Goal: Find specific page/section: Find specific page/section

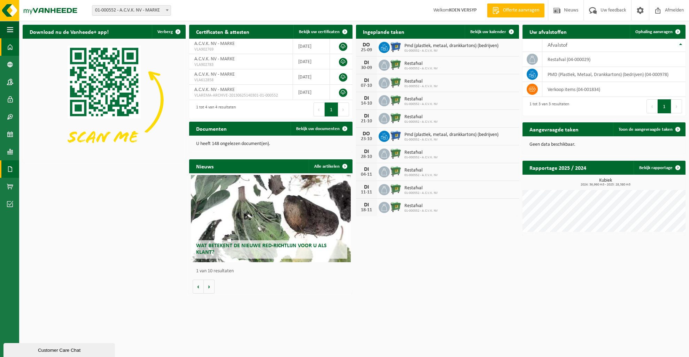
click at [10, 173] on span at bounding box center [10, 168] width 6 height 17
click at [51, 172] on span "Facturen" at bounding box center [49, 168] width 18 height 13
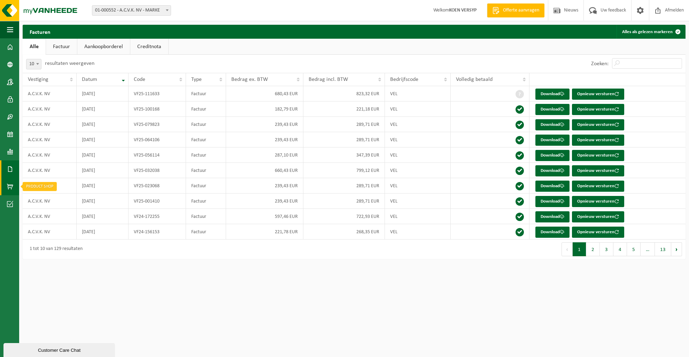
click at [10, 187] on span at bounding box center [10, 186] width 6 height 17
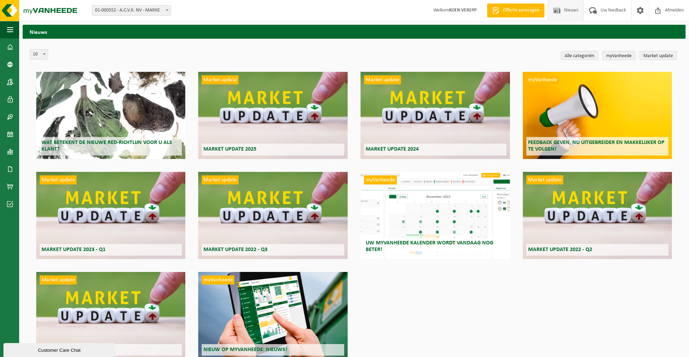
click at [618, 55] on link "myVanheede" at bounding box center [618, 55] width 33 height 9
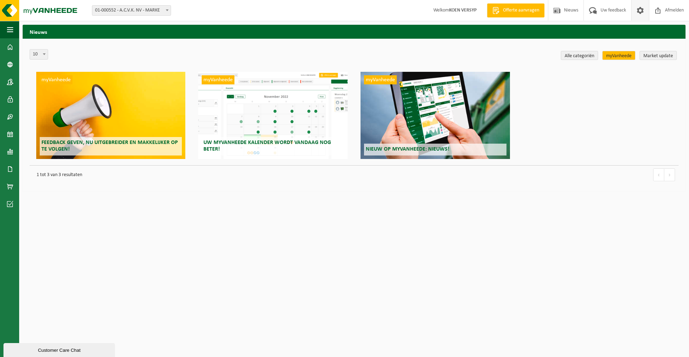
click at [639, 10] on span at bounding box center [640, 10] width 10 height 21
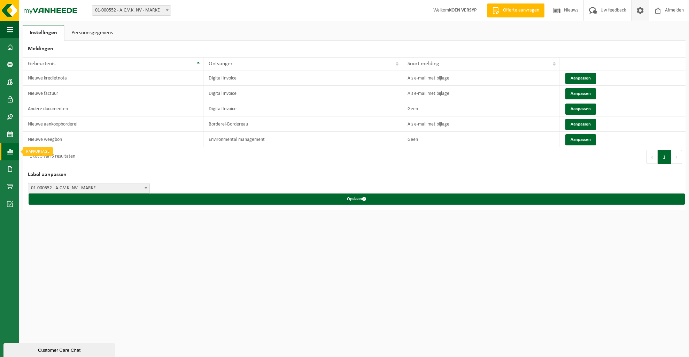
click at [14, 151] on link "Rapportage" at bounding box center [9, 151] width 19 height 17
click at [16, 173] on link "Documenten" at bounding box center [9, 168] width 19 height 17
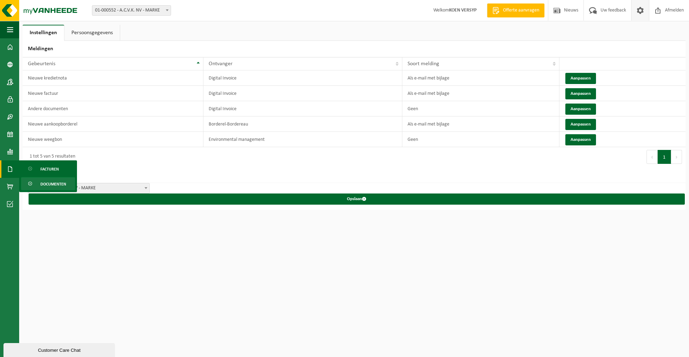
click at [44, 184] on span "Documenten" at bounding box center [53, 183] width 26 height 13
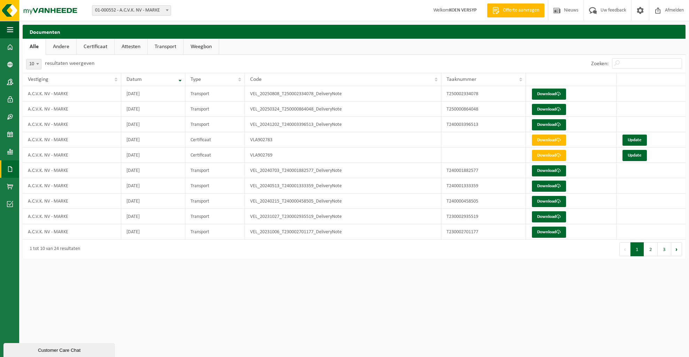
click at [11, 168] on span at bounding box center [10, 168] width 6 height 17
click at [53, 171] on span "Facturen" at bounding box center [49, 168] width 18 height 13
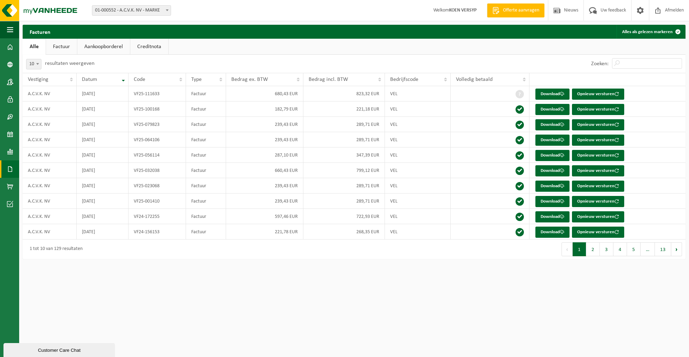
click at [106, 47] on link "Aankoopborderel" at bounding box center [103, 47] width 53 height 16
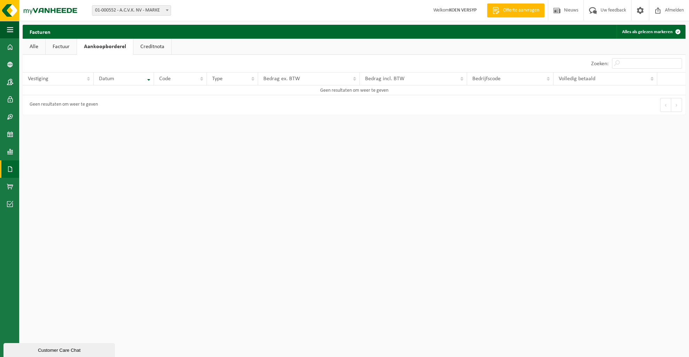
click at [69, 47] on link "Factuur" at bounding box center [61, 47] width 31 height 16
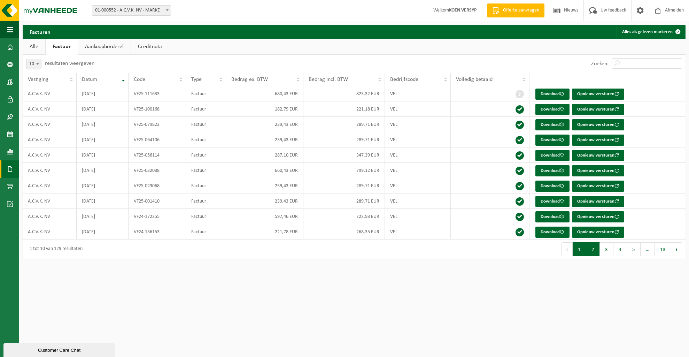
click at [591, 250] on button "2" at bounding box center [593, 249] width 14 height 14
click at [607, 250] on button "3" at bounding box center [607, 249] width 14 height 14
click at [620, 250] on button "4" at bounding box center [620, 249] width 14 height 14
click at [36, 47] on link "Alle" at bounding box center [34, 47] width 23 height 16
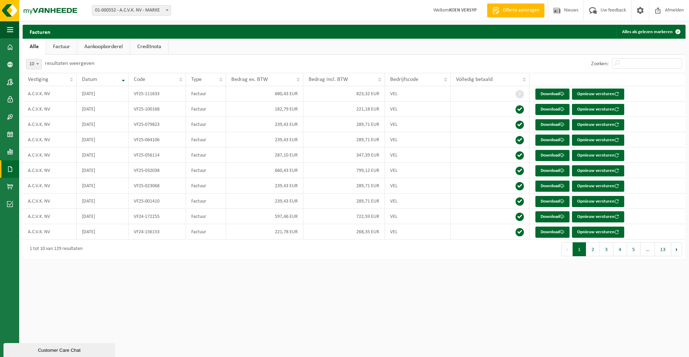
click at [456, 12] on strong "KOEN VERSYP" at bounding box center [463, 10] width 28 height 5
click at [11, 52] on span at bounding box center [10, 46] width 6 height 17
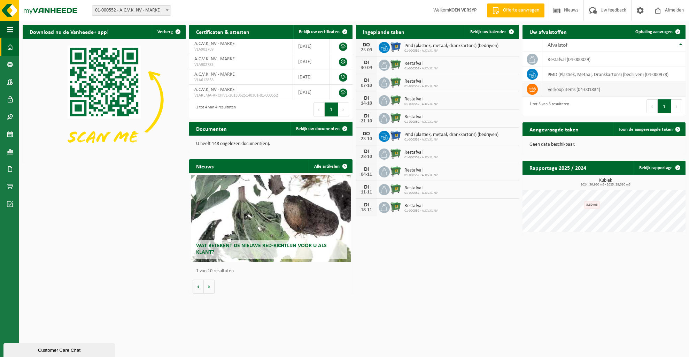
click at [532, 88] on icon at bounding box center [532, 89] width 7 height 7
